Goal: Task Accomplishment & Management: Manage account settings

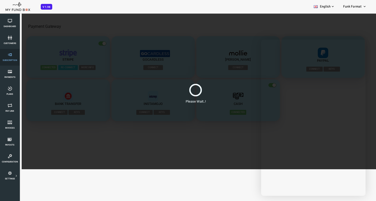
click at [8, 58] on link "Subscription" at bounding box center [10, 57] width 16 height 17
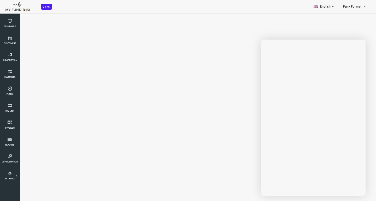
select select "100"
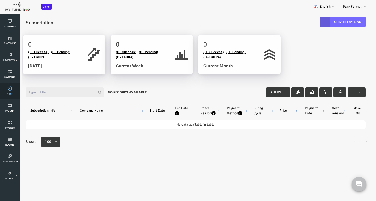
click at [14, 95] on link "Plans" at bounding box center [10, 91] width 16 height 17
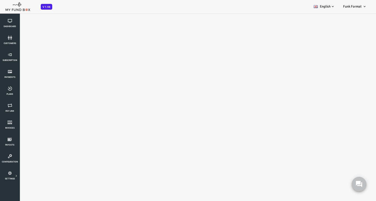
select select "100"
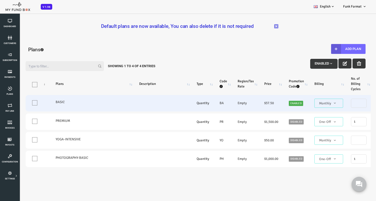
click at [83, 104] on label "BASIC" at bounding box center [76, 102] width 73 height 5
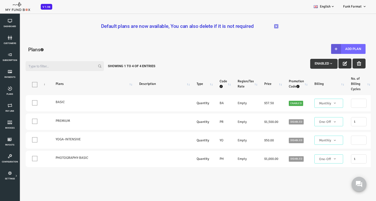
click at [328, 64] on icon "button" at bounding box center [329, 64] width 4 height 4
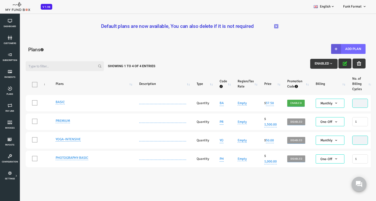
click at [327, 63] on icon "button" at bounding box center [329, 64] width 4 height 4
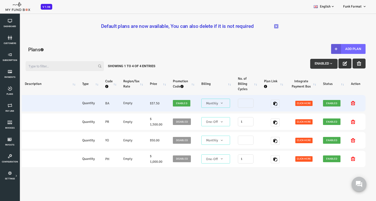
scroll to position [0, 117]
click at [285, 104] on span "Click here" at bounding box center [288, 103] width 17 height 5
type textarea "<iframe height="700px" width="100%" allowfullscreen="" frameborder="0" mozallow…"
type textarea "[URL][DOMAIN_NAME]"
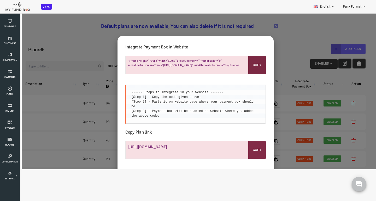
scroll to position [0, 0]
click at [240, 68] on button "Copy" at bounding box center [241, 65] width 17 height 18
click at [275, 48] on div "Integrate Payment Box in Website <iframe height="700px" width="100%" allowfulls…" at bounding box center [180, 99] width 360 height 142
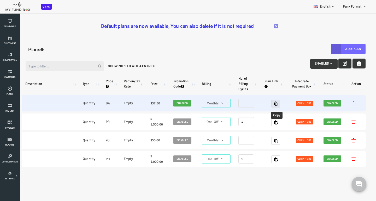
click at [258, 105] on icon "button" at bounding box center [260, 104] width 4 height 4
click at [291, 104] on span "Click here" at bounding box center [288, 103] width 17 height 5
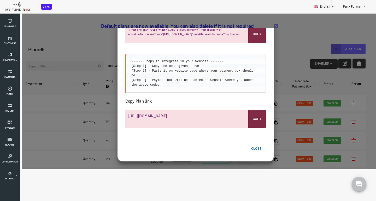
scroll to position [31, 0]
drag, startPoint x: 242, startPoint y: 148, endPoint x: 200, endPoint y: 135, distance: 43.6
click at [242, 148] on button "Close" at bounding box center [240, 149] width 19 height 10
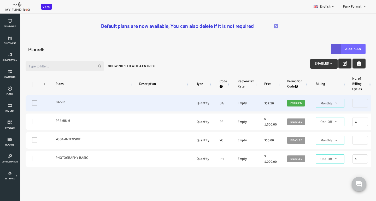
scroll to position [0, 0]
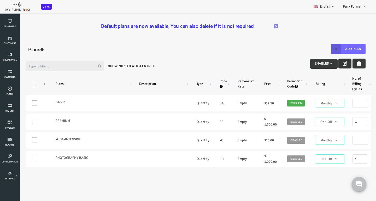
click at [327, 63] on icon "button" at bounding box center [329, 64] width 4 height 4
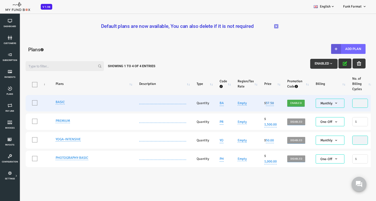
click at [254, 103] on link "37.50" at bounding box center [254, 103] width 8 height 6
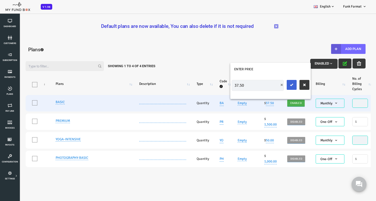
click at [274, 84] on icon "submit" at bounding box center [276, 85] width 4 height 4
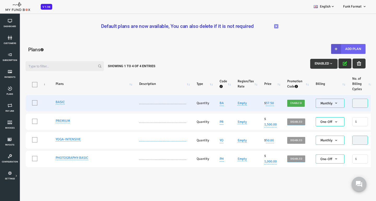
click at [325, 51] on button "Add Plan" at bounding box center [333, 49] width 34 height 10
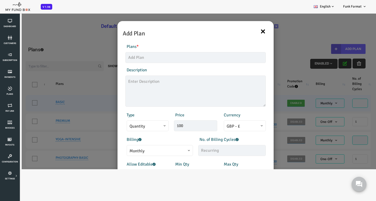
click at [249, 31] on button "×" at bounding box center [248, 31] width 6 height 11
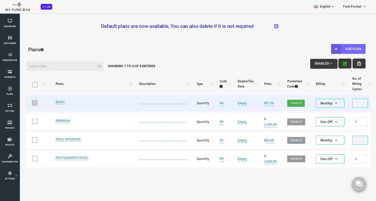
click at [18, 103] on span at bounding box center [19, 102] width 5 height 5
click at [26, 104] on input "One" at bounding box center [26, 104] width 0 height 0
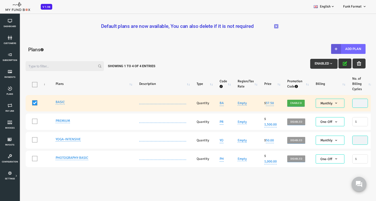
click at [313, 64] on span "button" at bounding box center [315, 64] width 4 height 4
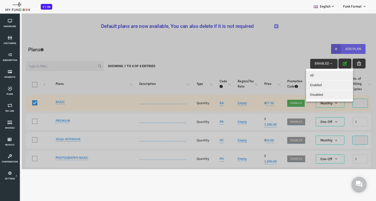
click at [245, 60] on div at bounding box center [180, 91] width 360 height 156
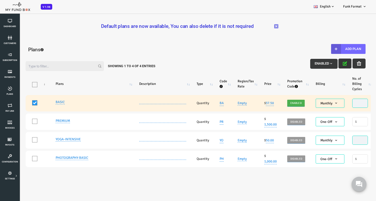
click at [20, 102] on span at bounding box center [19, 102] width 5 height 5
click at [26, 104] on input "One" at bounding box center [26, 104] width 0 height 0
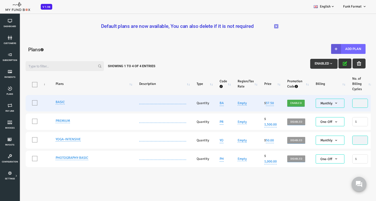
click at [276, 105] on span "Enabled" at bounding box center [280, 103] width 14 height 5
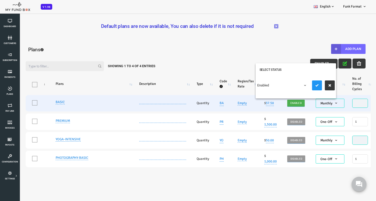
click at [242, 88] on span at bounding box center [242, 88] width 0 height 0
click at [299, 85] on icon "submit" at bounding box center [301, 85] width 4 height 4
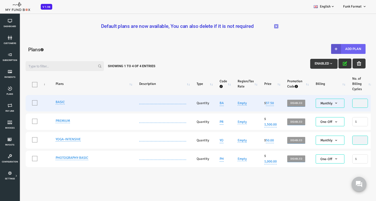
click at [326, 50] on button "Add Plan" at bounding box center [333, 49] width 34 height 10
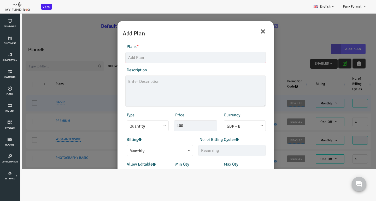
click at [135, 58] on input "text" at bounding box center [180, 57] width 140 height 11
click at [144, 56] on input "[DATE] Breaking Adults" at bounding box center [180, 57] width 140 height 11
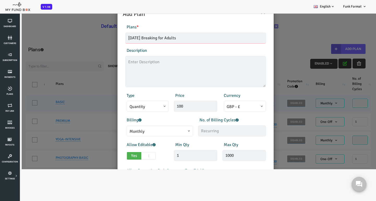
scroll to position [21, 0]
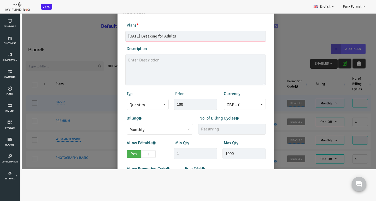
type input "[DATE] Breaking for Adults"
click at [140, 104] on span "Quantity" at bounding box center [132, 105] width 36 height 7
click at [142, 93] on div "Type Quantity Variable Quantity" at bounding box center [131, 101] width 49 height 20
click at [167, 105] on input "100" at bounding box center [180, 104] width 43 height 11
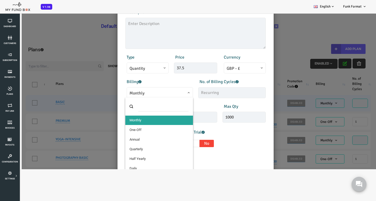
type input "37.50"
click at [171, 94] on span "Monthly" at bounding box center [144, 93] width 61 height 7
click at [233, 124] on div "Allow Promotion Code Yes No Free Trial Yes No Days 0" at bounding box center [180, 114] width 146 height 21
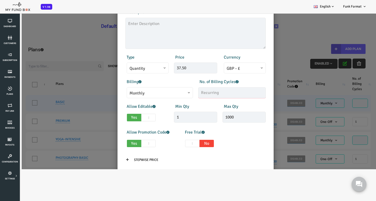
click at [194, 91] on input "text" at bounding box center [217, 92] width 68 height 11
click at [182, 102] on div "Products Invoice Product is empty Plans * [DATE] Breaking for Adults This field…" at bounding box center [180, 82] width 151 height 205
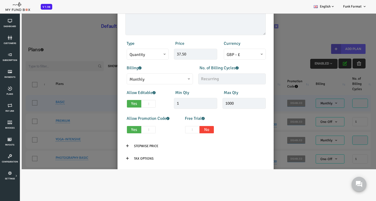
scroll to position [72, 0]
click at [132, 102] on span at bounding box center [133, 104] width 14 height 8
click at [115, 102] on input "Yes No" at bounding box center [113, 102] width 3 height 3
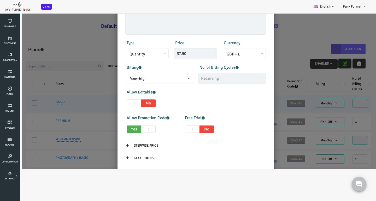
click at [113, 103] on span at bounding box center [119, 104] width 14 height 8
click at [101, 103] on input "Yes No" at bounding box center [98, 102] width 3 height 3
click at [117, 103] on span at bounding box center [119, 104] width 14 height 8
click at [101, 103] on input "Yes No" at bounding box center [98, 102] width 3 height 3
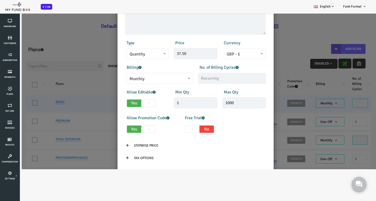
click at [135, 102] on span at bounding box center [133, 104] width 14 height 8
click at [115, 102] on input "Yes No" at bounding box center [113, 102] width 3 height 3
checkbox input "false"
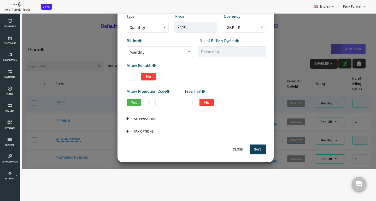
scroll to position [99, 0]
click at [134, 101] on span at bounding box center [133, 103] width 14 height 8
click at [115, 101] on input "Yes No" at bounding box center [113, 101] width 3 height 3
checkbox input "false"
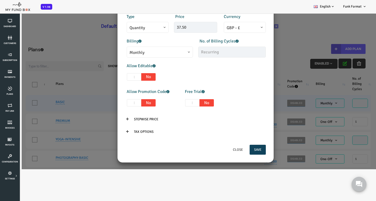
click at [181, 101] on span at bounding box center [177, 103] width 14 height 8
click at [159, 101] on input "Yes No" at bounding box center [156, 101] width 3 height 3
checkbox input "true"
type input "1"
click at [188, 101] on span at bounding box center [191, 103] width 14 height 8
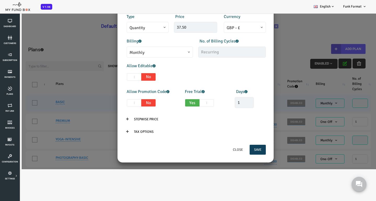
click at [173, 101] on input "Yes No" at bounding box center [171, 101] width 3 height 3
checkbox input "false"
type input "0"
click at [121, 118] on input "Stepwise Price" at bounding box center [130, 119] width 33 height 10
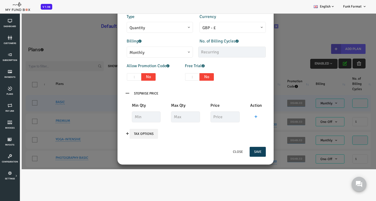
click at [127, 133] on input "Tax Options" at bounding box center [128, 134] width 28 height 10
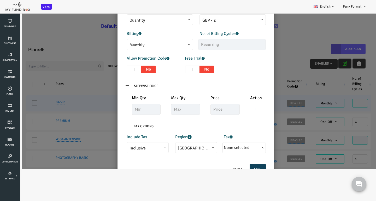
scroll to position [112, 0]
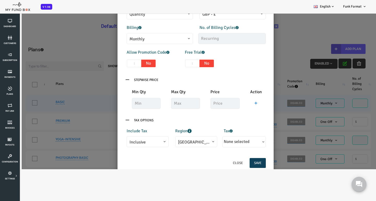
click at [175, 62] on span at bounding box center [177, 64] width 14 height 8
click at [159, 62] on input "Yes No" at bounding box center [156, 62] width 3 height 3
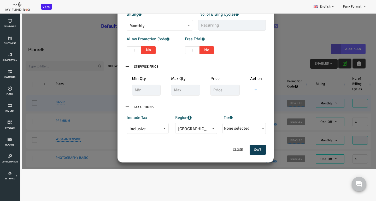
scroll to position [125, 0]
click at [243, 150] on button "Save" at bounding box center [242, 150] width 16 height 10
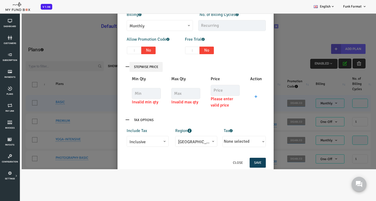
click at [128, 65] on input "Stepwise Price" at bounding box center [130, 67] width 33 height 10
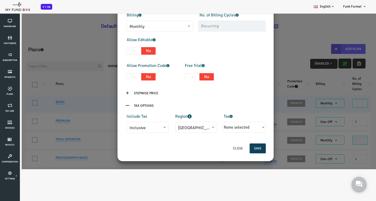
scroll to position [98, 0]
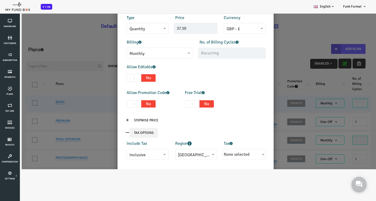
click at [125, 134] on input "Tax Options" at bounding box center [128, 133] width 28 height 10
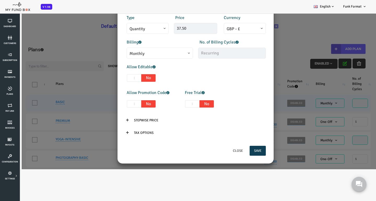
click at [244, 150] on button "Save" at bounding box center [242, 151] width 16 height 10
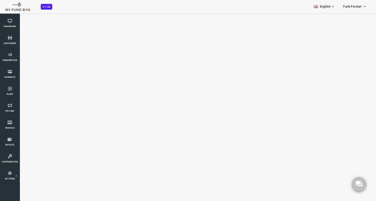
select select "100"
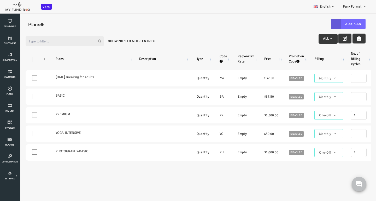
scroll to position [0, 0]
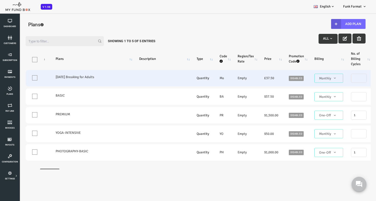
click at [279, 77] on link "Disabled" at bounding box center [280, 78] width 15 height 5
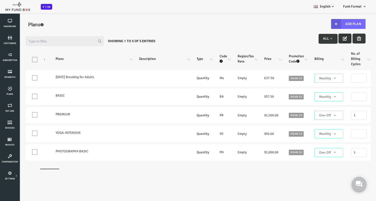
click at [327, 38] on icon "button" at bounding box center [329, 39] width 4 height 4
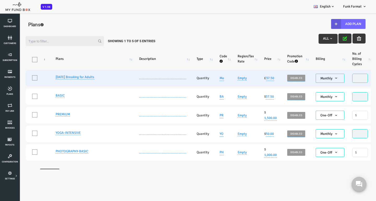
click at [282, 78] on span "Disabled" at bounding box center [280, 78] width 15 height 5
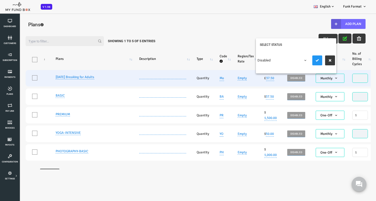
click at [242, 63] on span at bounding box center [242, 63] width 0 height 0
click at [299, 61] on button "submit" at bounding box center [302, 61] width 10 height 10
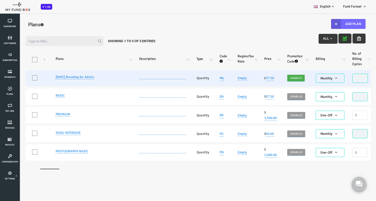
click at [327, 39] on icon "button" at bounding box center [329, 39] width 4 height 4
